Goal: Find specific page/section: Find specific page/section

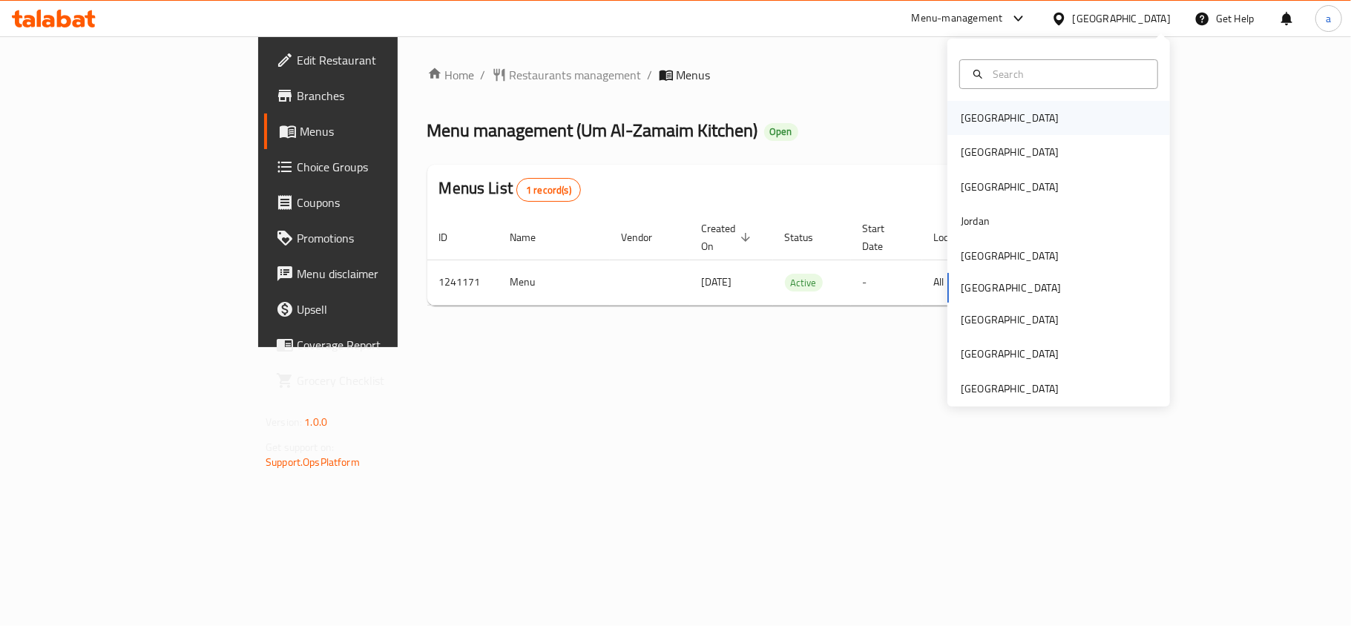
click at [985, 111] on div "[GEOGRAPHIC_DATA]" at bounding box center [1010, 118] width 122 height 34
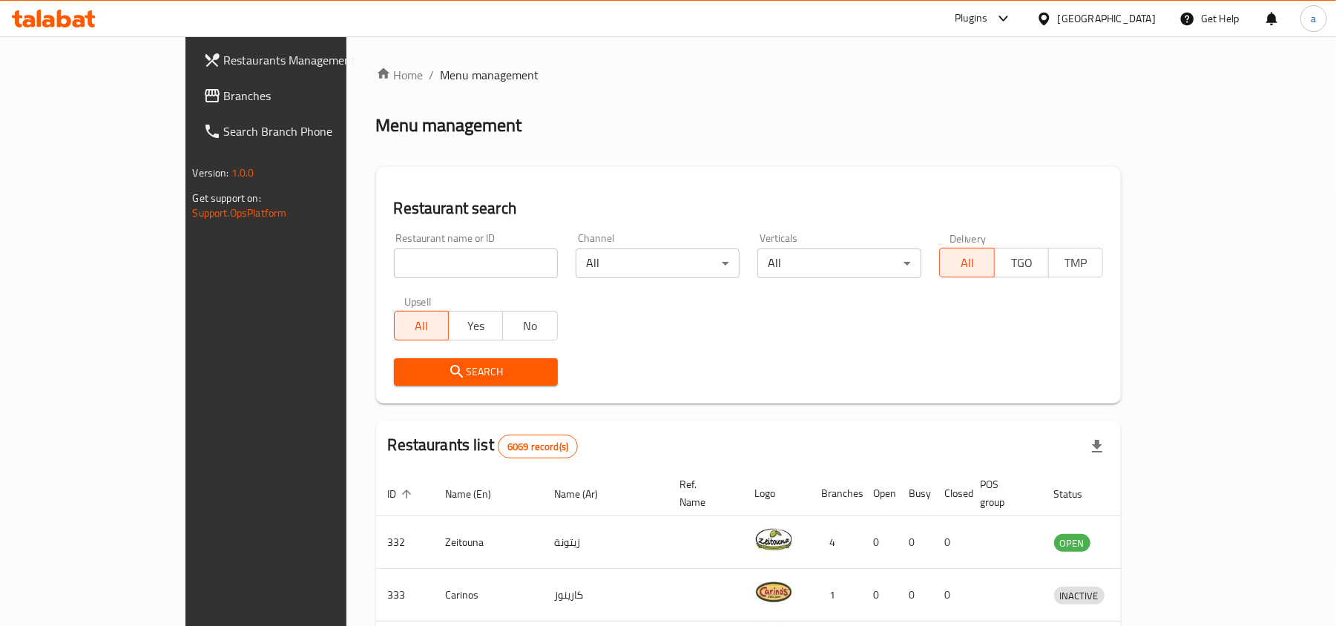
click at [224, 102] on span "Branches" at bounding box center [310, 96] width 173 height 18
